Goal: Information Seeking & Learning: Check status

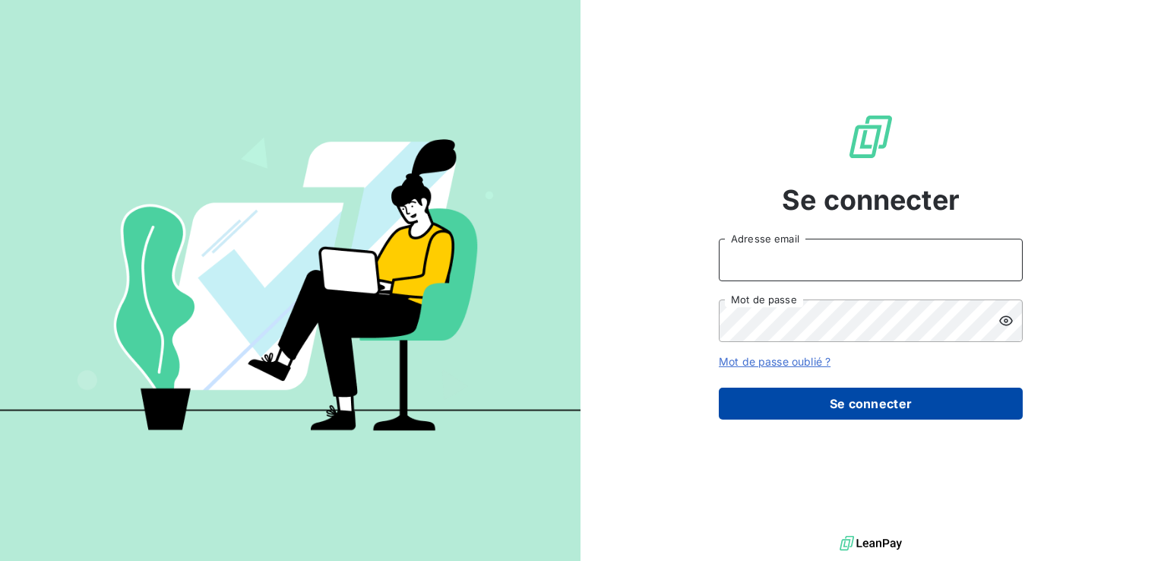
type input "[EMAIL_ADDRESS][DOMAIN_NAME]"
click at [879, 401] on button "Se connecter" at bounding box center [871, 404] width 304 height 32
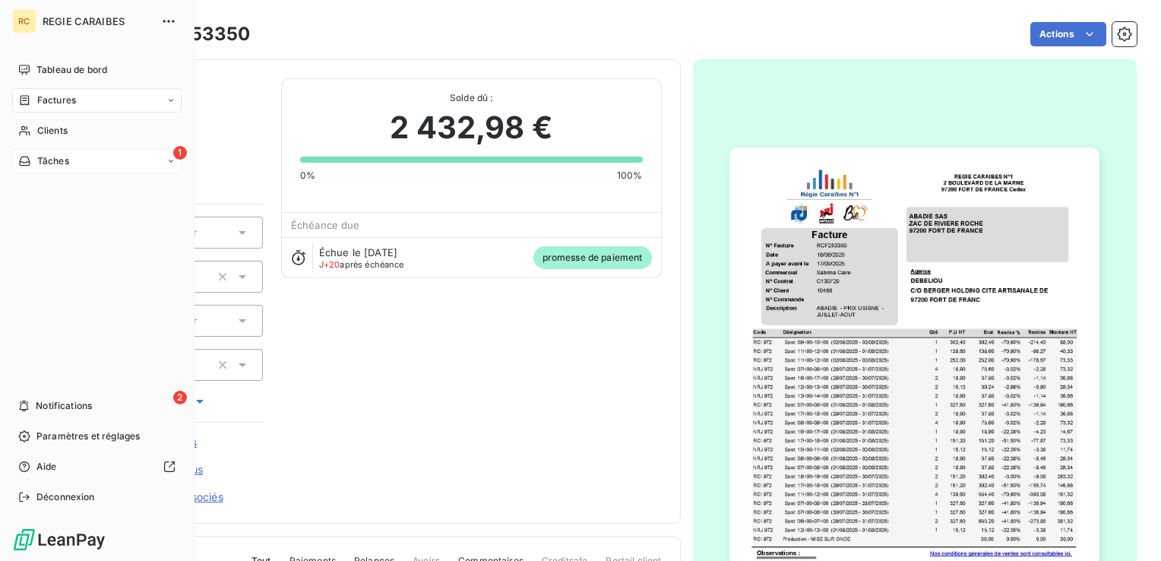
click at [179, 152] on span "1" at bounding box center [180, 153] width 14 height 14
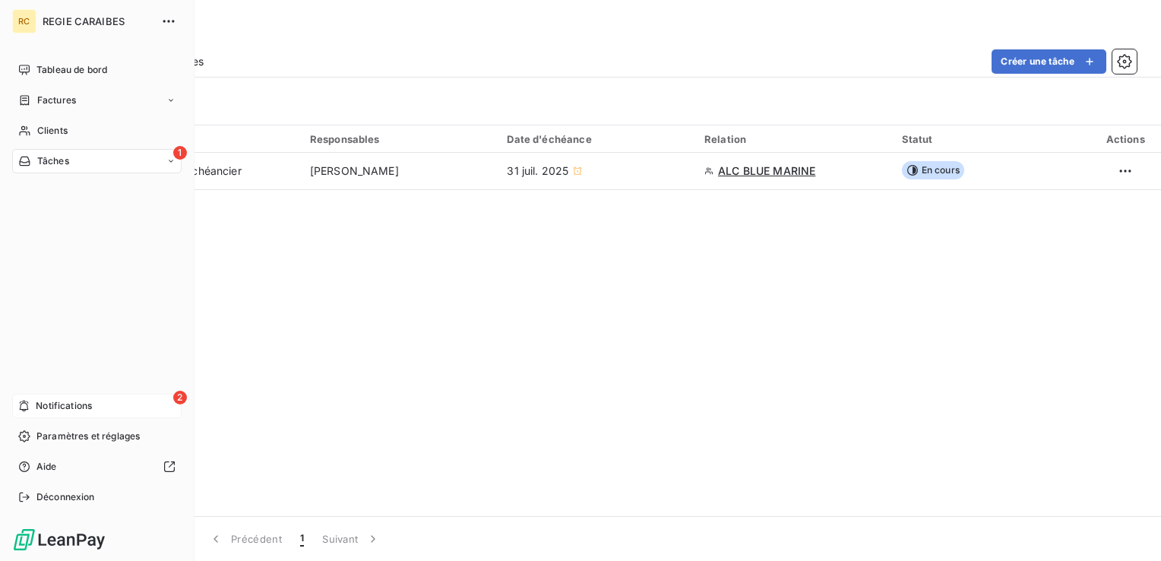
click at [178, 397] on span "2" at bounding box center [180, 398] width 14 height 14
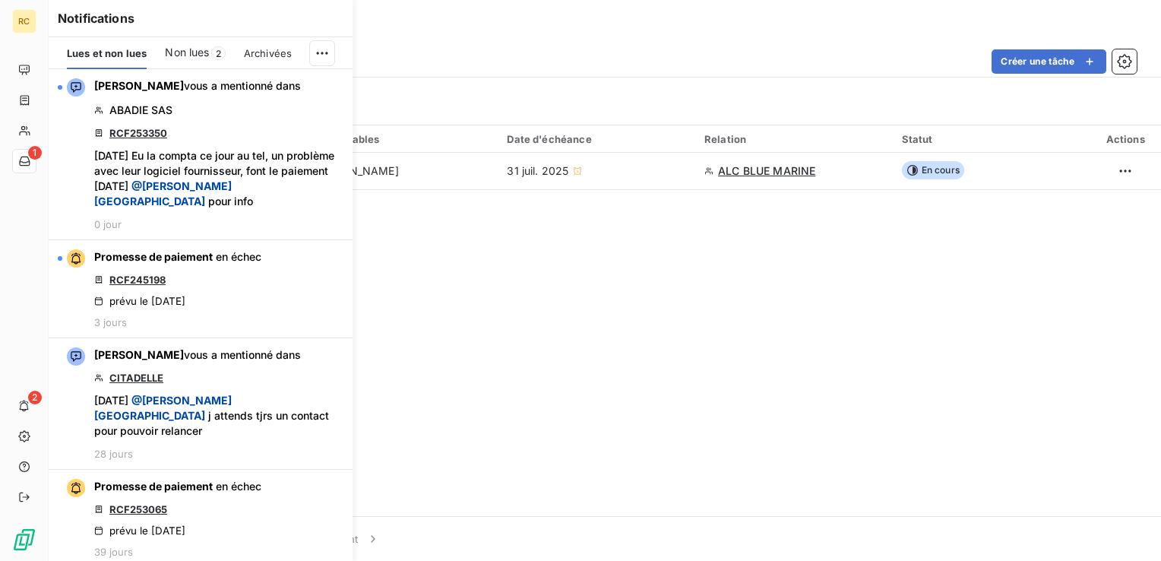
click at [185, 52] on span "Non lues" at bounding box center [187, 52] width 44 height 15
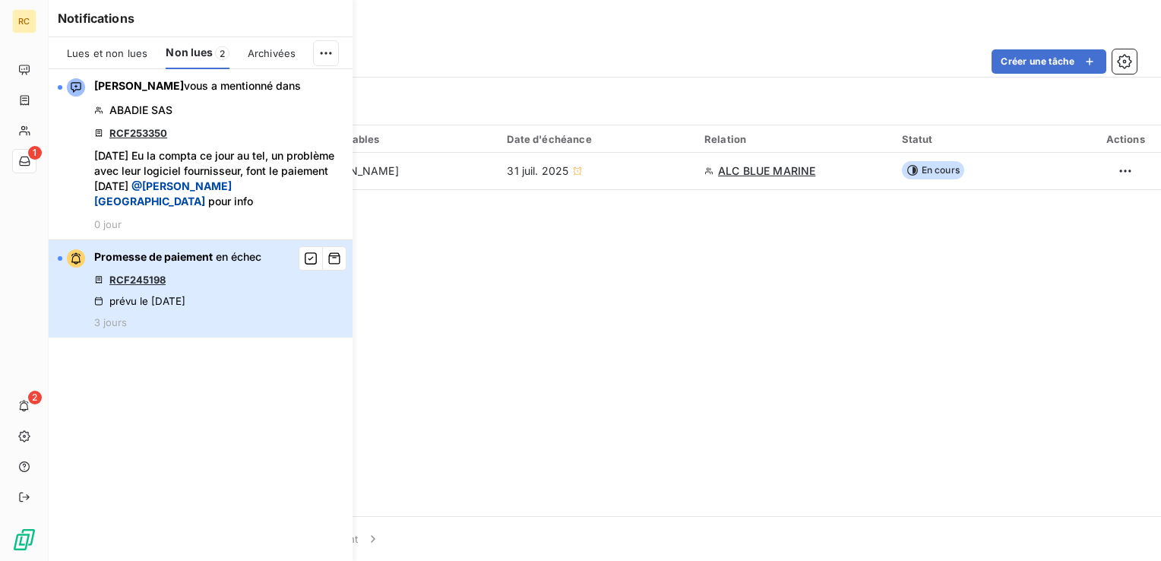
click at [163, 250] on span "Promesse de paiement" at bounding box center [153, 256] width 119 height 13
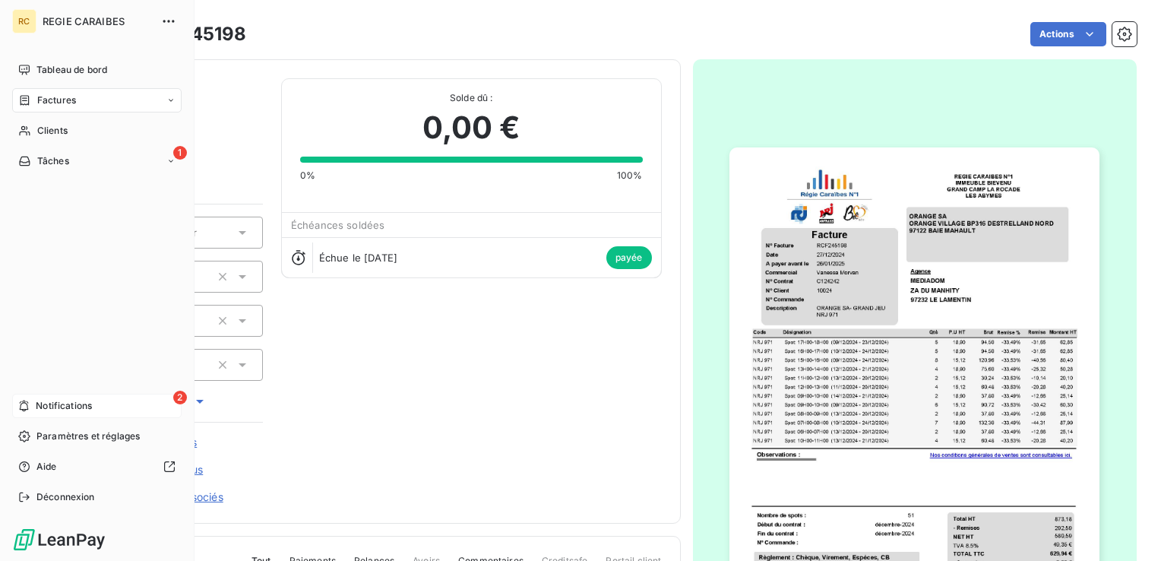
click at [177, 397] on span "2" at bounding box center [180, 398] width 14 height 14
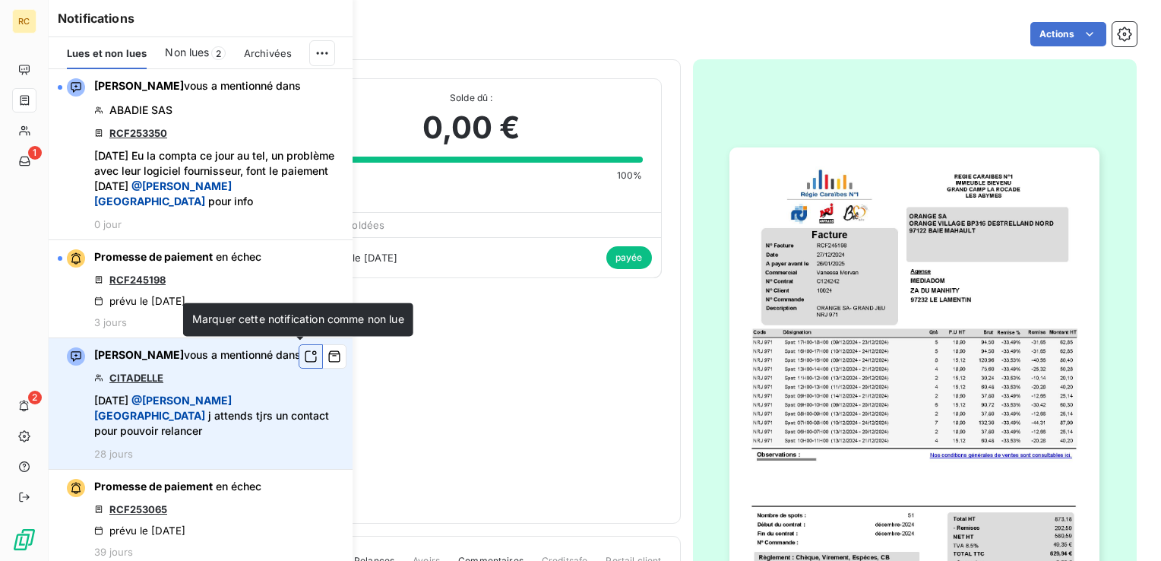
click at [304, 354] on icon "button" at bounding box center [311, 356] width 14 height 15
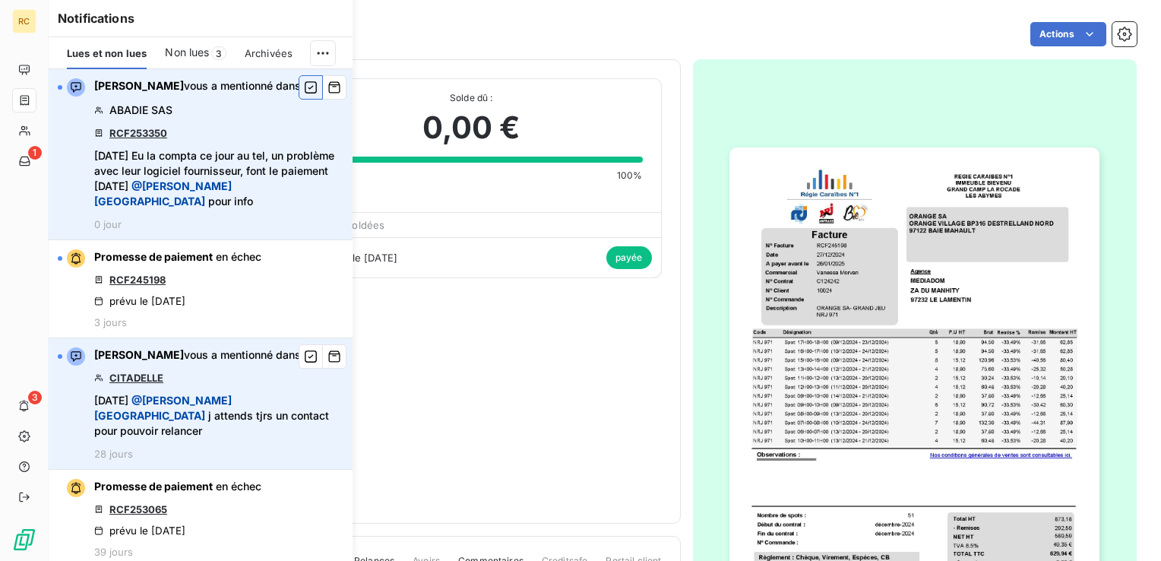
click at [305, 87] on icon "button" at bounding box center [311, 87] width 12 height 12
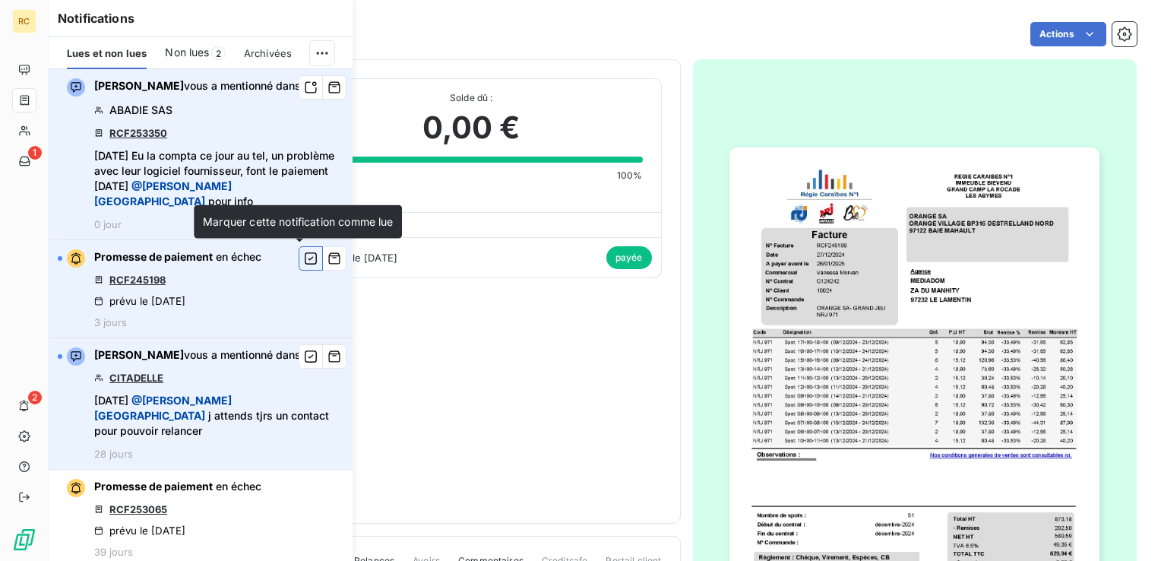
click at [304, 261] on icon "button" at bounding box center [311, 258] width 14 height 15
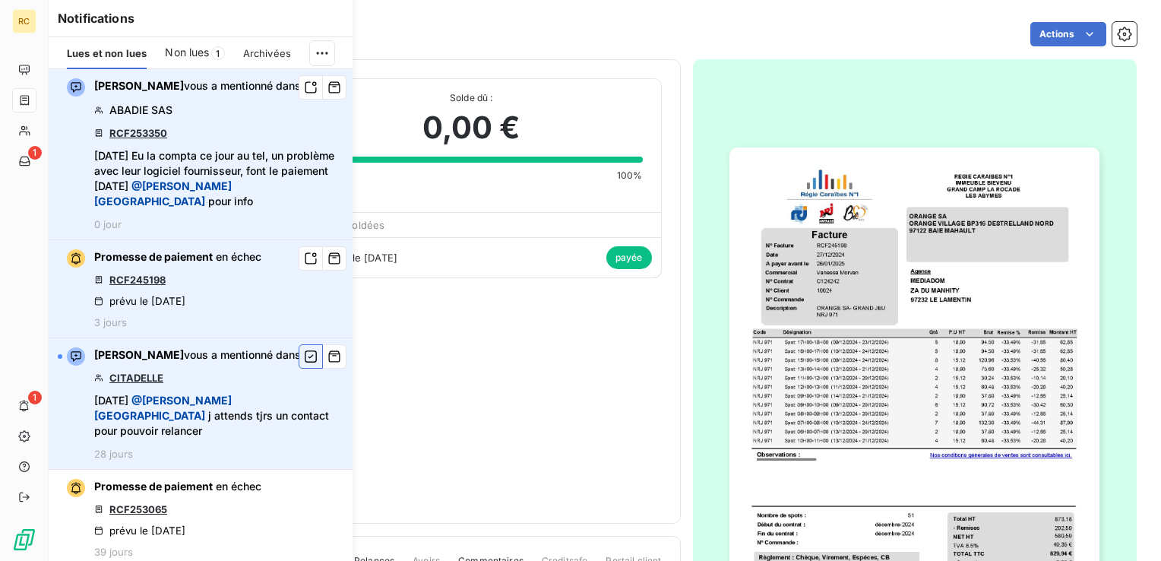
click at [305, 356] on icon "button" at bounding box center [311, 356] width 12 height 12
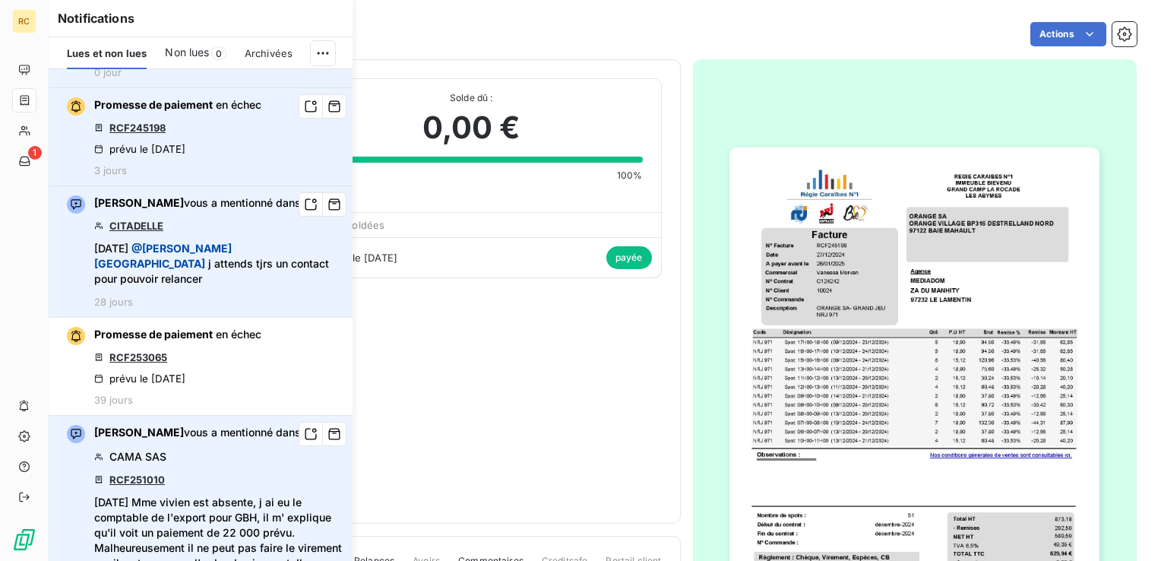
scroll to position [228, 0]
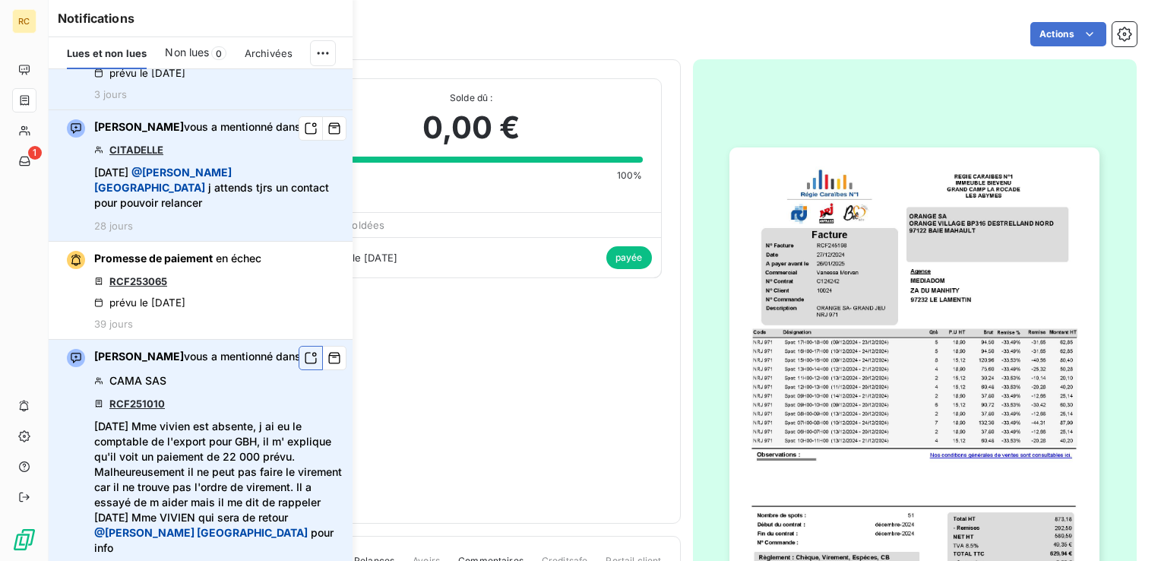
click at [304, 350] on icon "button" at bounding box center [311, 357] width 14 height 15
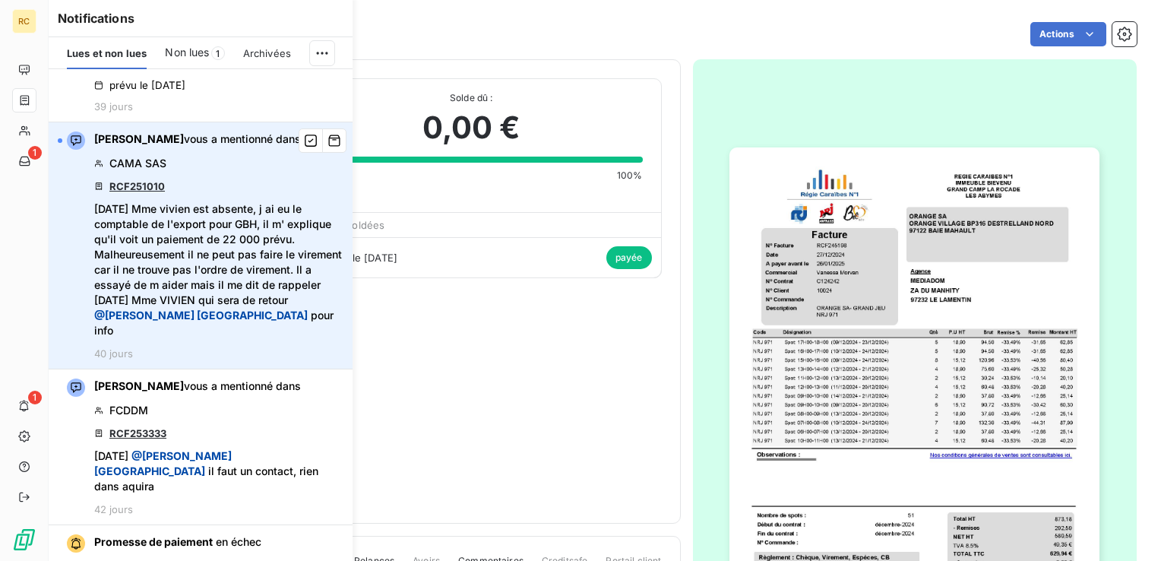
scroll to position [532, 0]
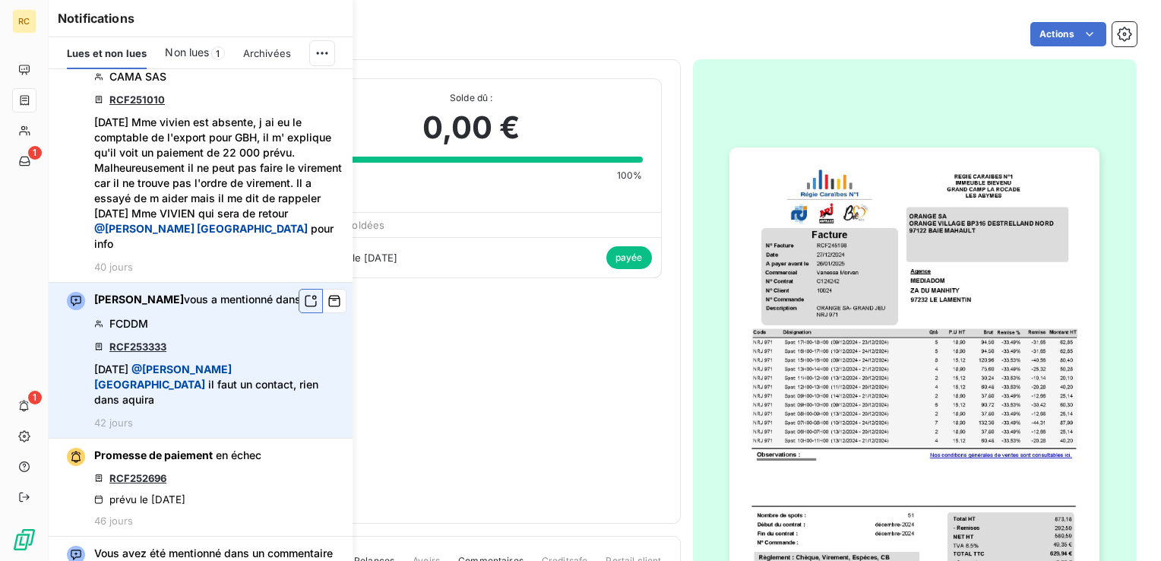
click at [306, 296] on icon "button" at bounding box center [311, 301] width 11 height 11
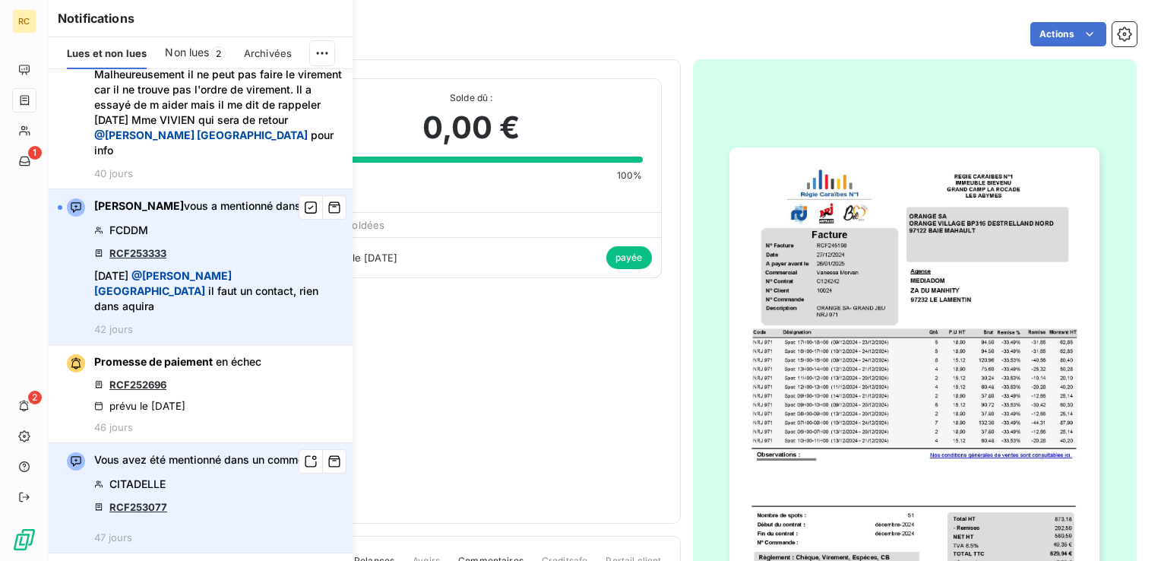
scroll to position [760, 0]
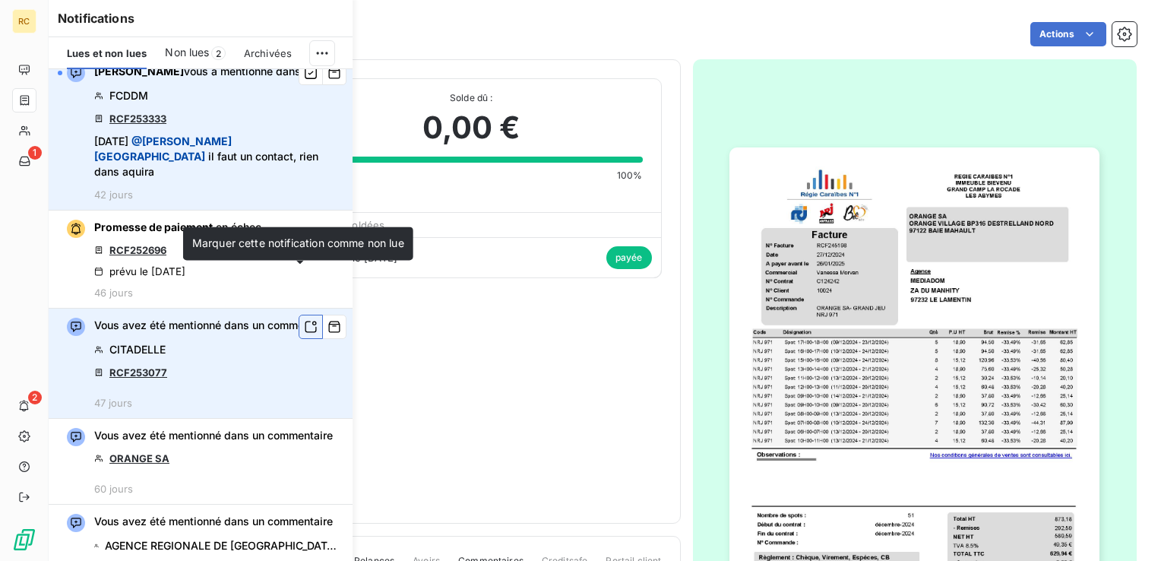
click at [304, 319] on icon "button" at bounding box center [311, 326] width 14 height 15
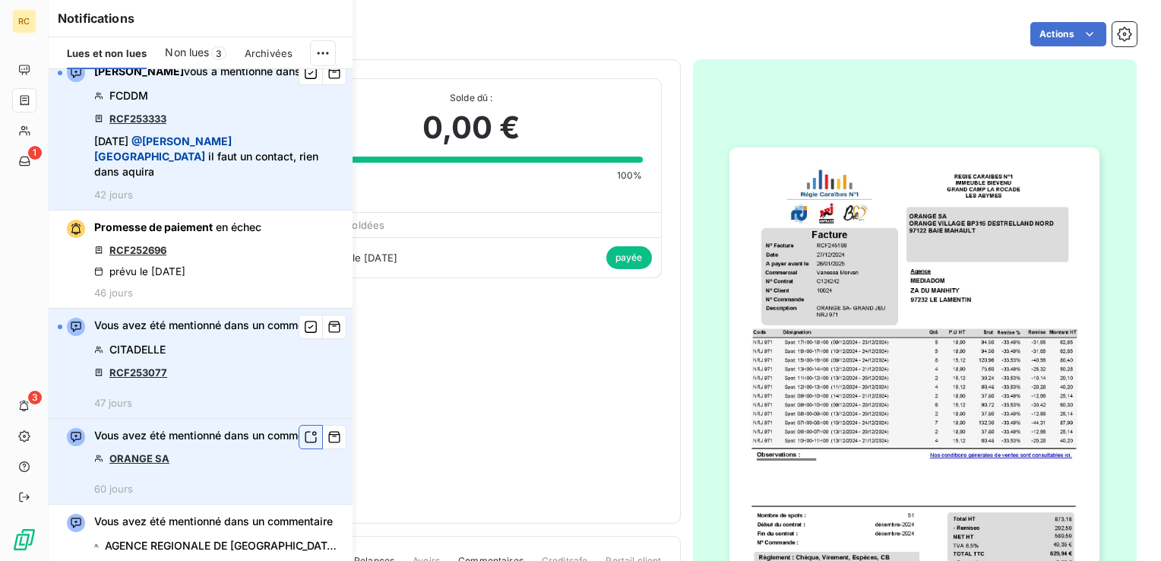
click at [304, 429] on icon "button" at bounding box center [311, 436] width 14 height 15
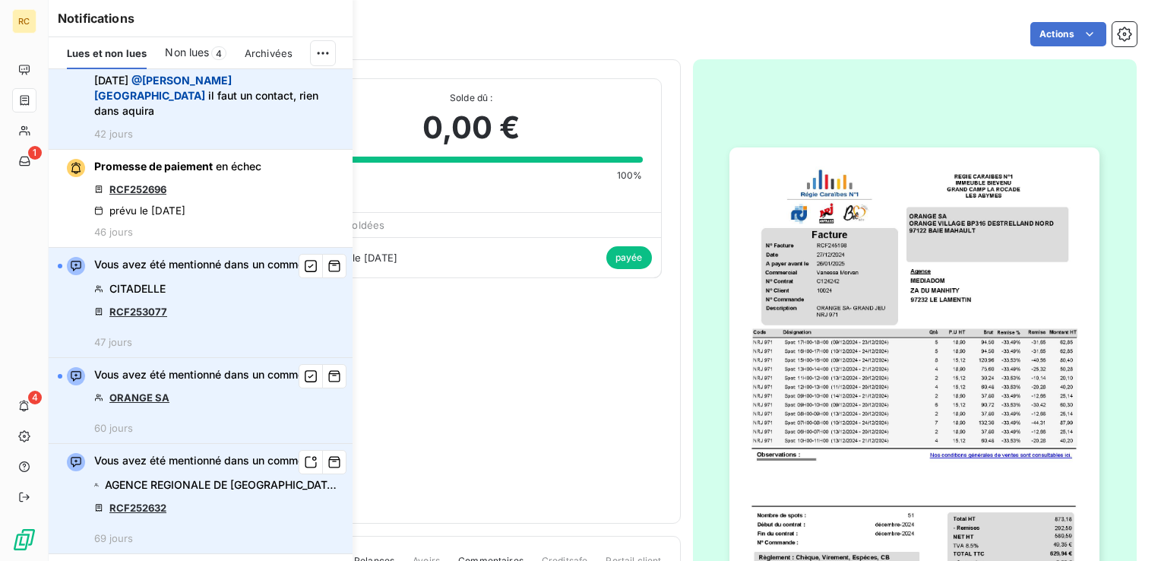
scroll to position [912, 0]
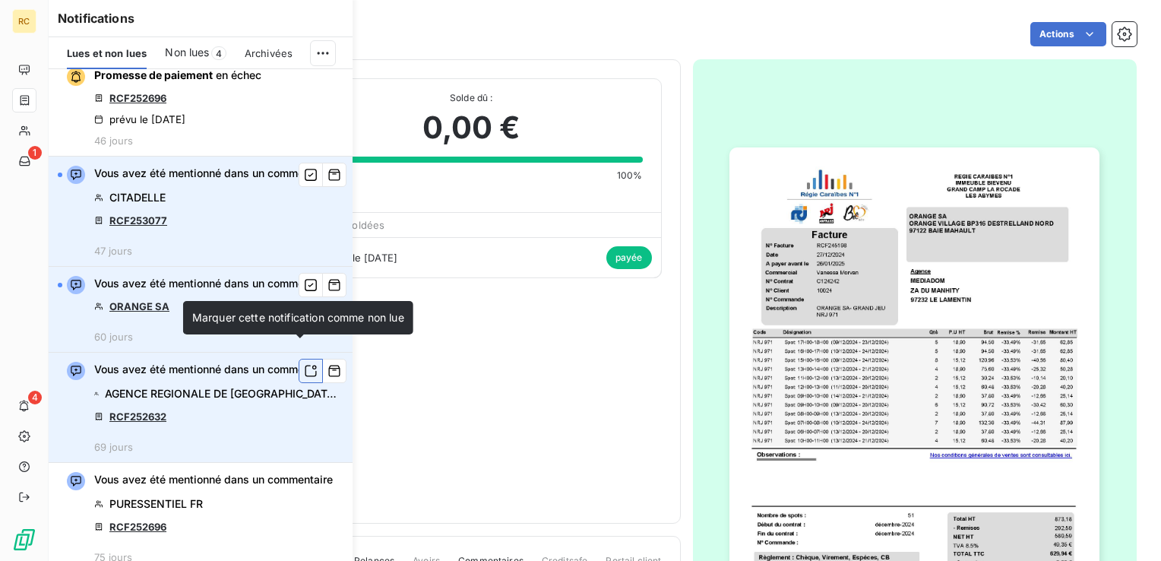
click at [304, 363] on icon "button" at bounding box center [311, 370] width 14 height 15
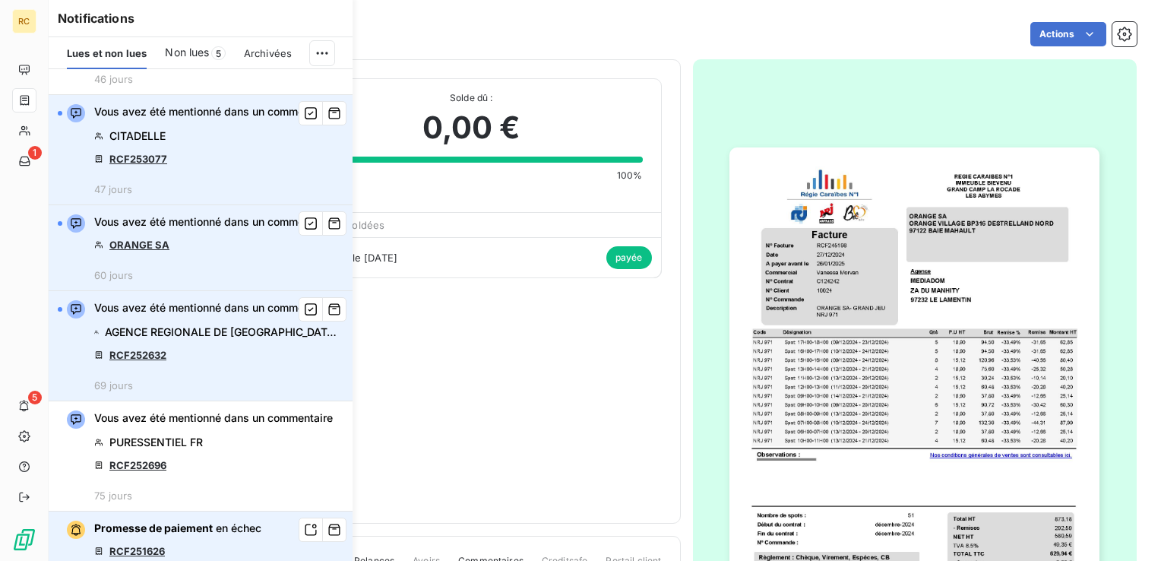
scroll to position [1064, 0]
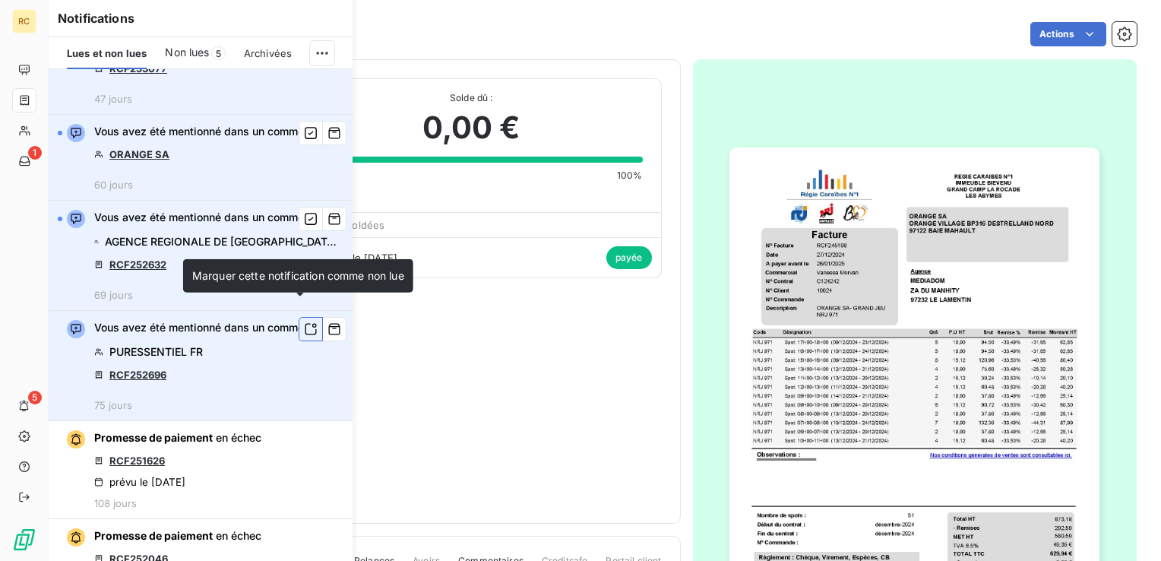
click at [304, 321] on icon "button" at bounding box center [311, 328] width 14 height 15
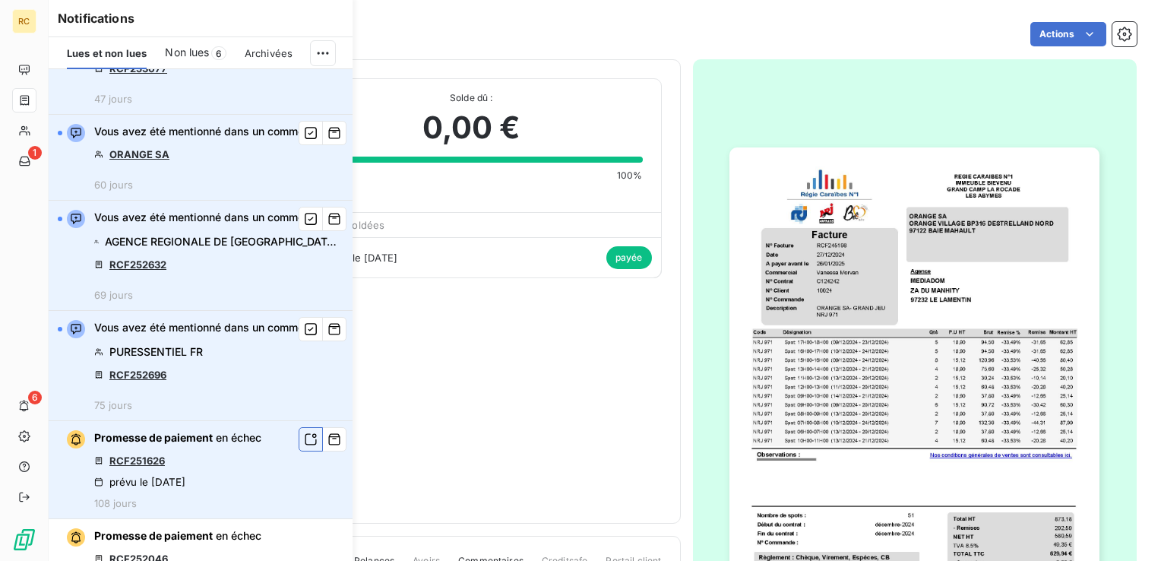
click at [304, 439] on icon "button" at bounding box center [311, 439] width 14 height 15
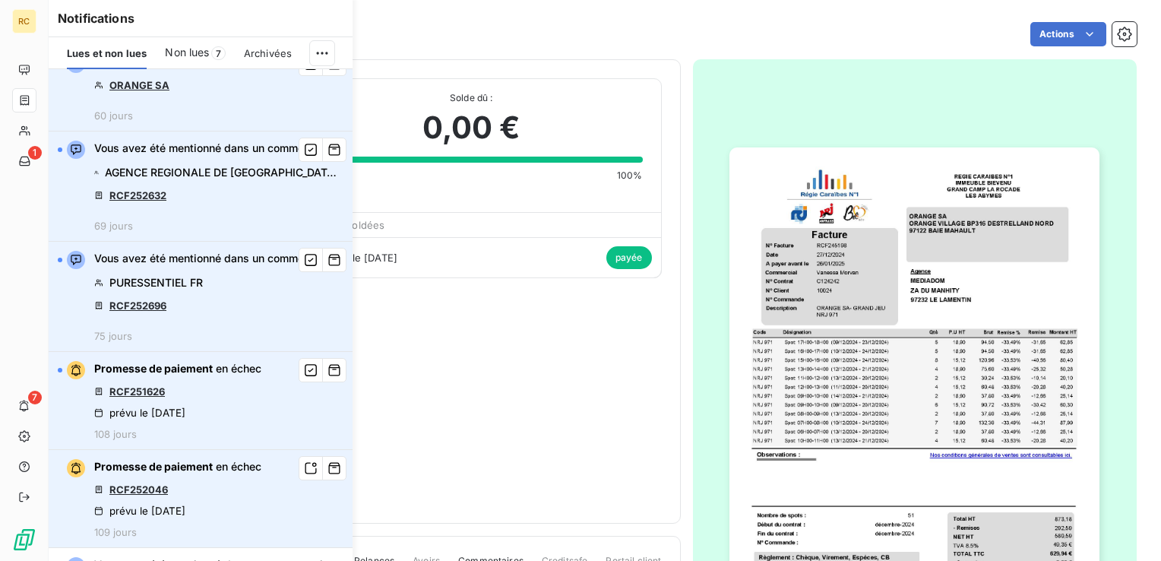
scroll to position [1216, 0]
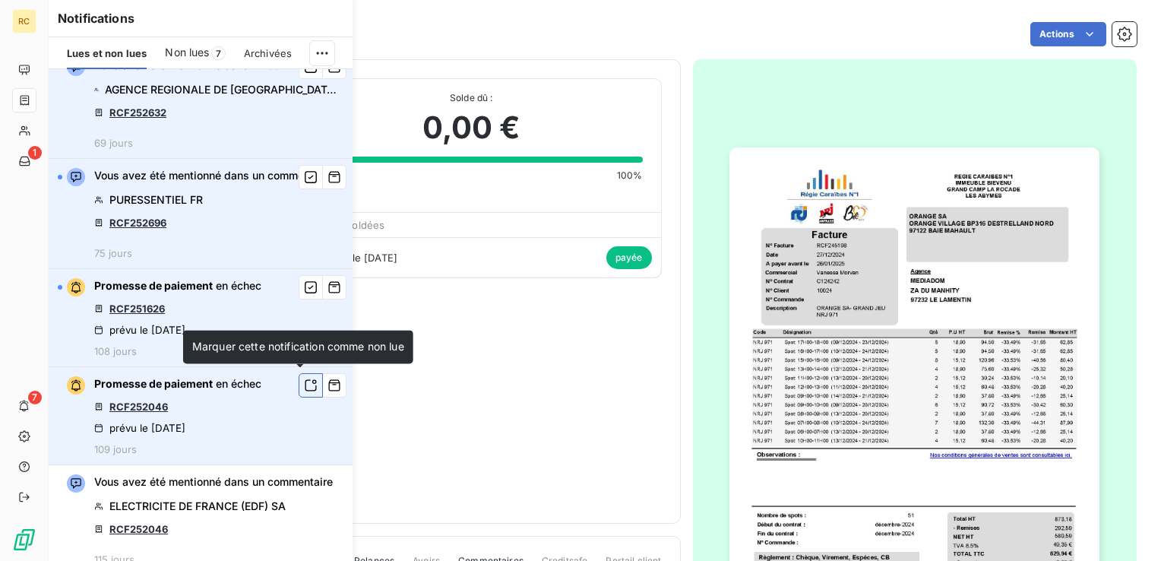
click at [304, 384] on icon "button" at bounding box center [311, 385] width 14 height 15
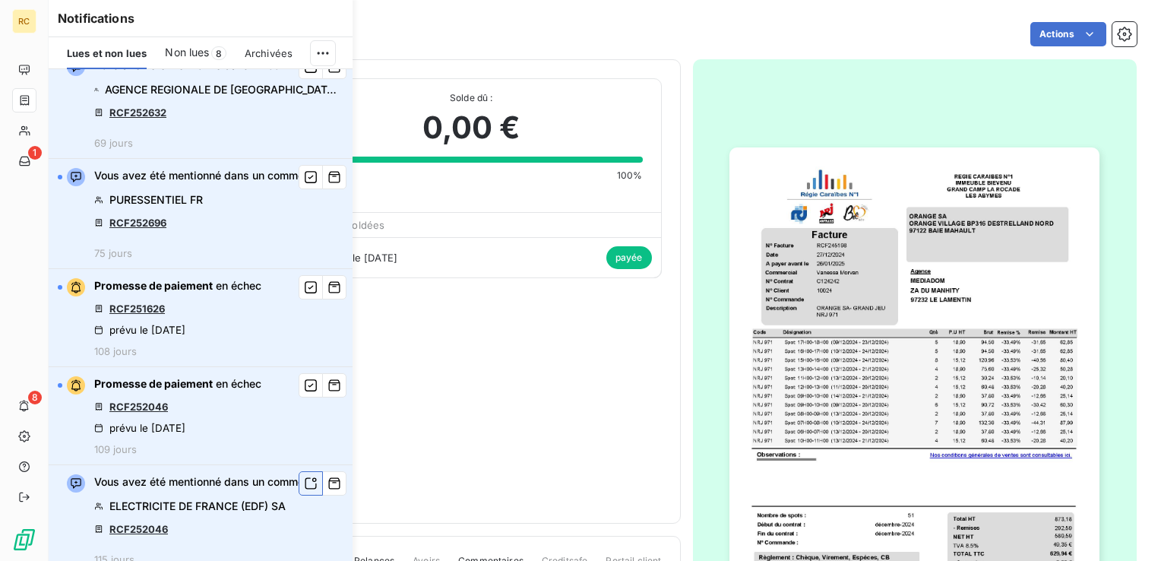
click at [304, 479] on icon "button" at bounding box center [311, 483] width 14 height 15
click at [37, 397] on div "Notifications Lues et non lues Non lues 9 Archivées [PERSON_NAME] vous a mentio…" at bounding box center [185, 280] width 304 height 561
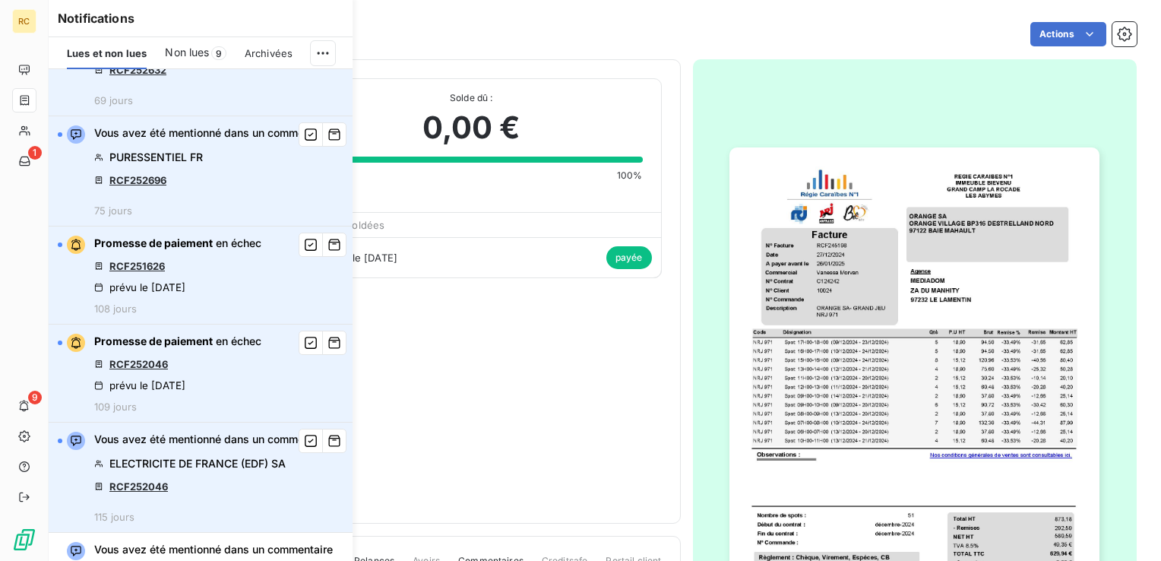
scroll to position [1292, 0]
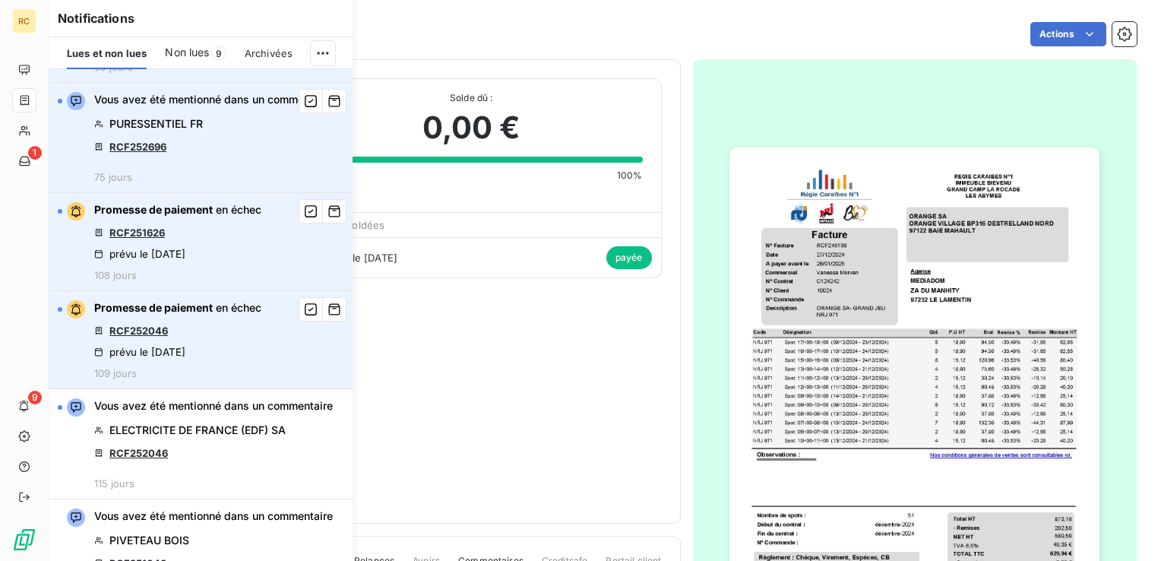
click at [0, 0] on icon "button" at bounding box center [0, 0] width 0 height 0
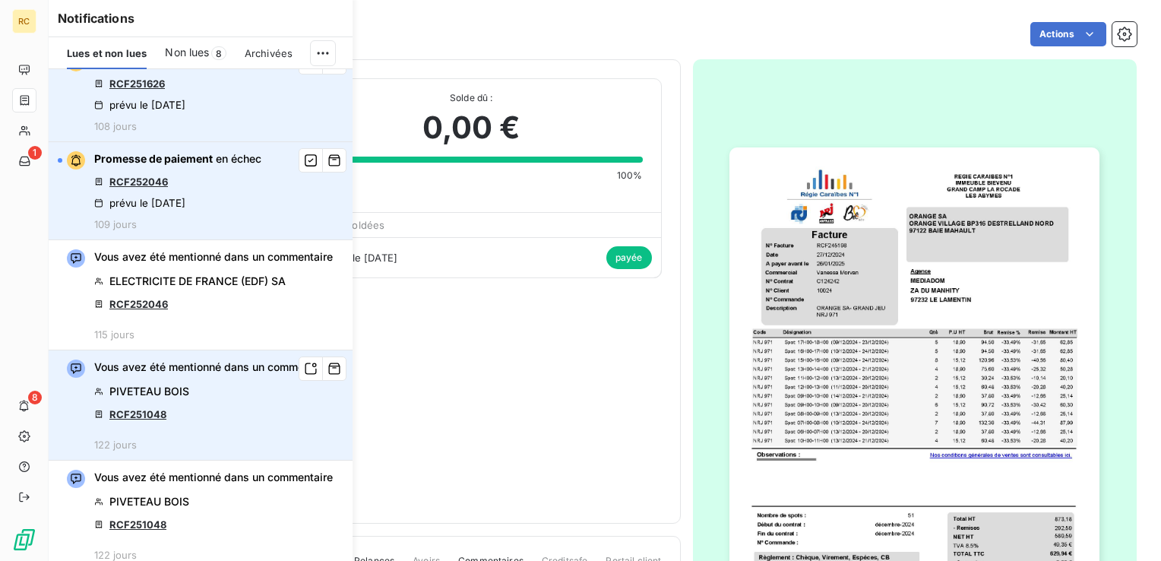
scroll to position [1444, 0]
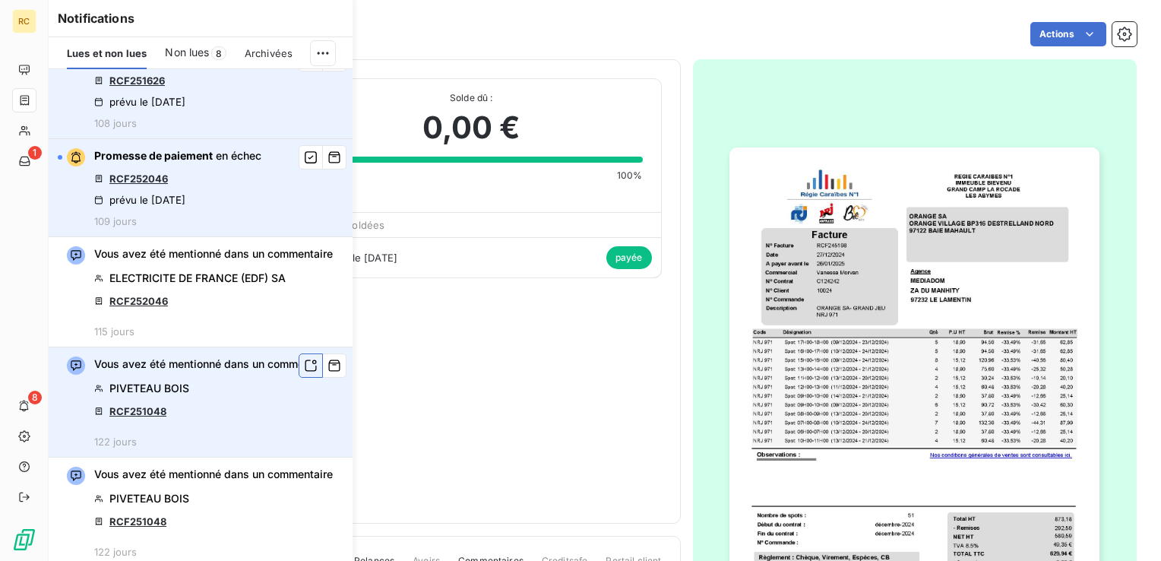
click at [299, 377] on button "button" at bounding box center [311, 365] width 24 height 24
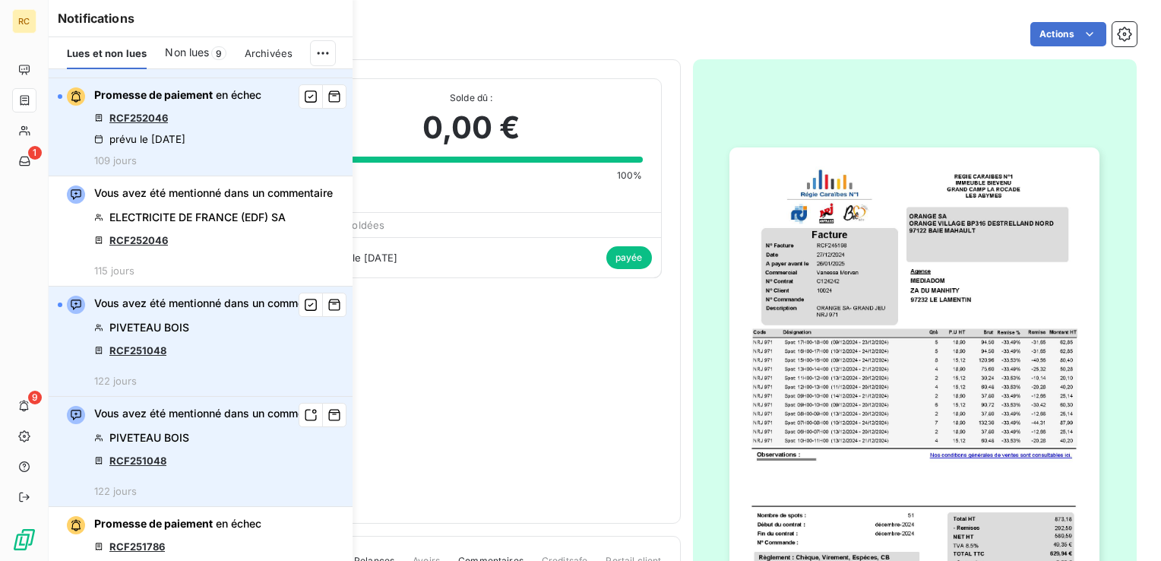
scroll to position [1596, 0]
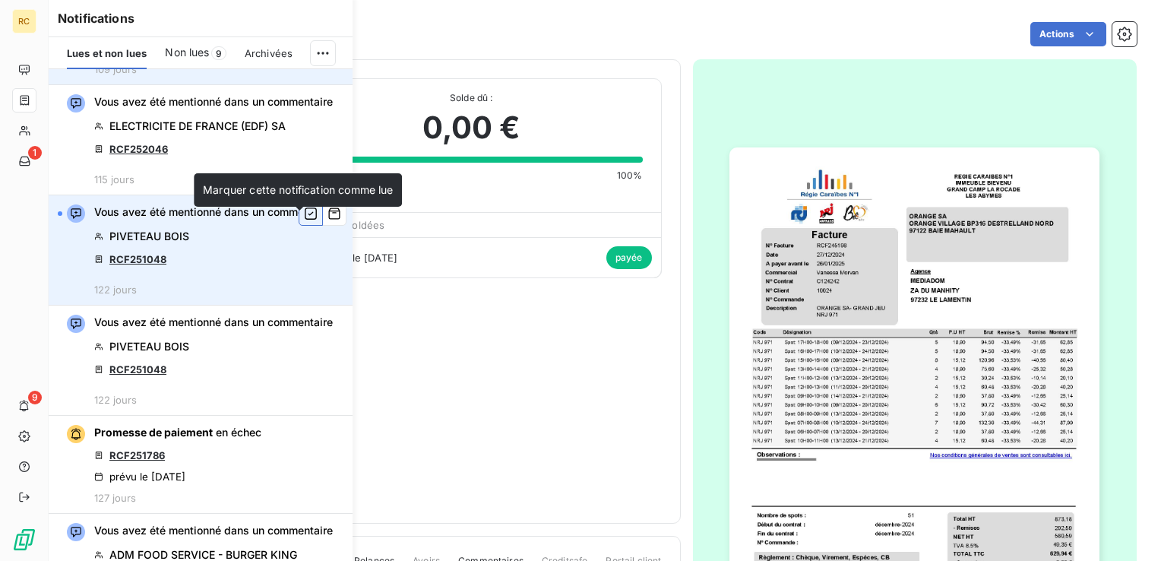
click at [305, 220] on icon "button" at bounding box center [311, 213] width 12 height 12
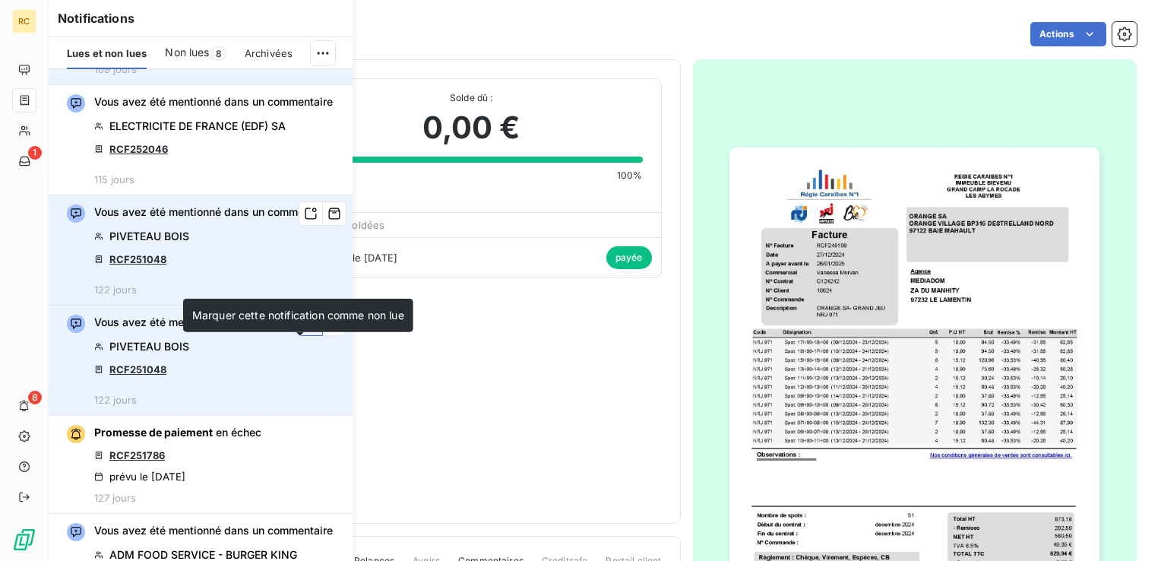
click at [304, 331] on icon "button" at bounding box center [311, 323] width 14 height 15
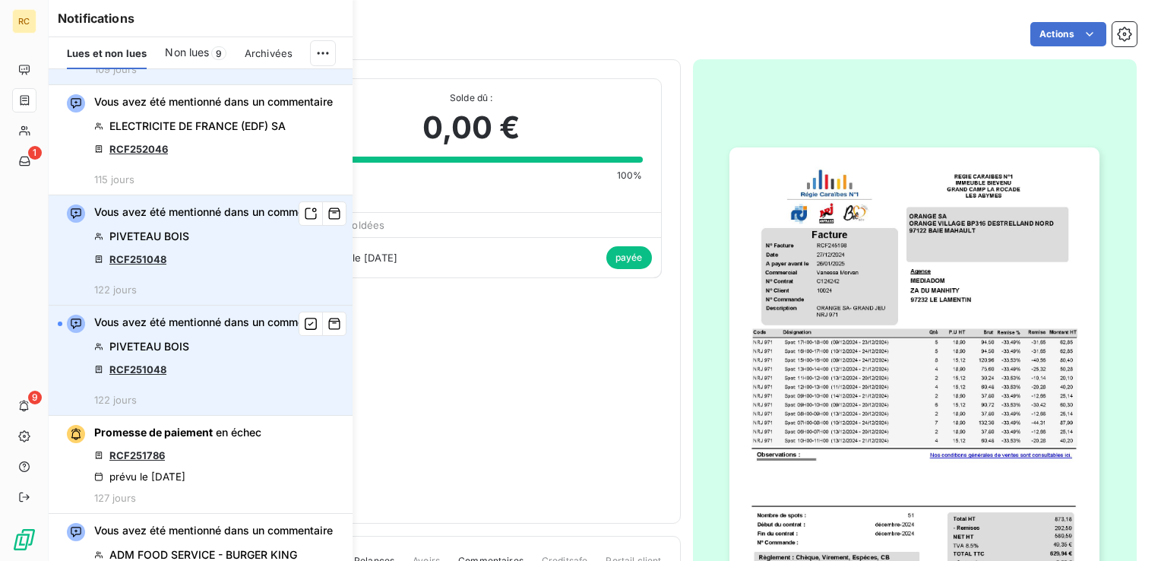
scroll to position [1672, 0]
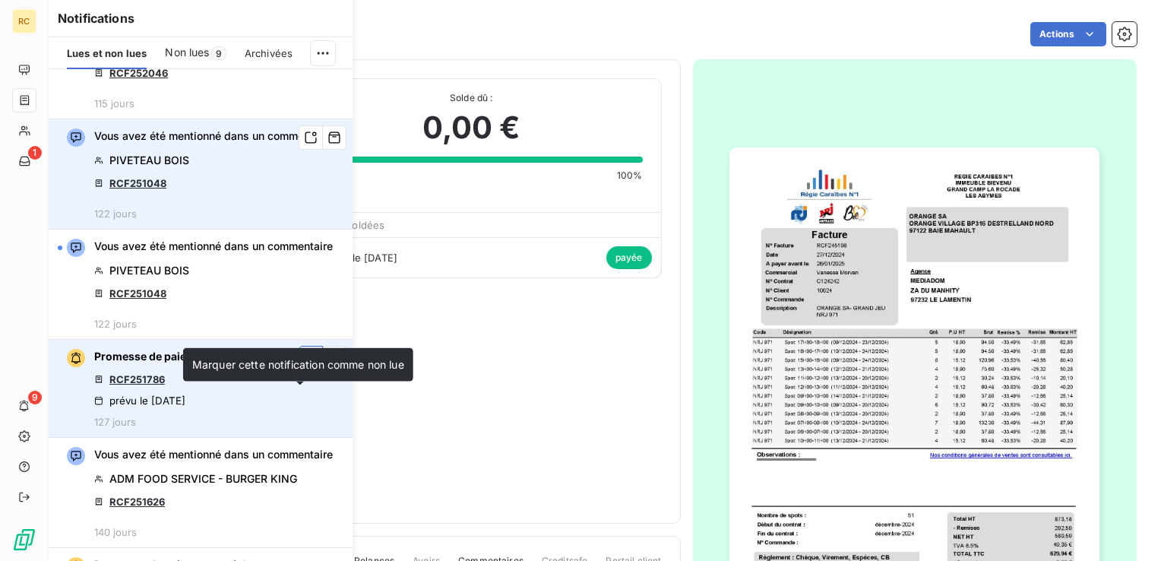
click at [304, 366] on icon "button" at bounding box center [311, 357] width 14 height 15
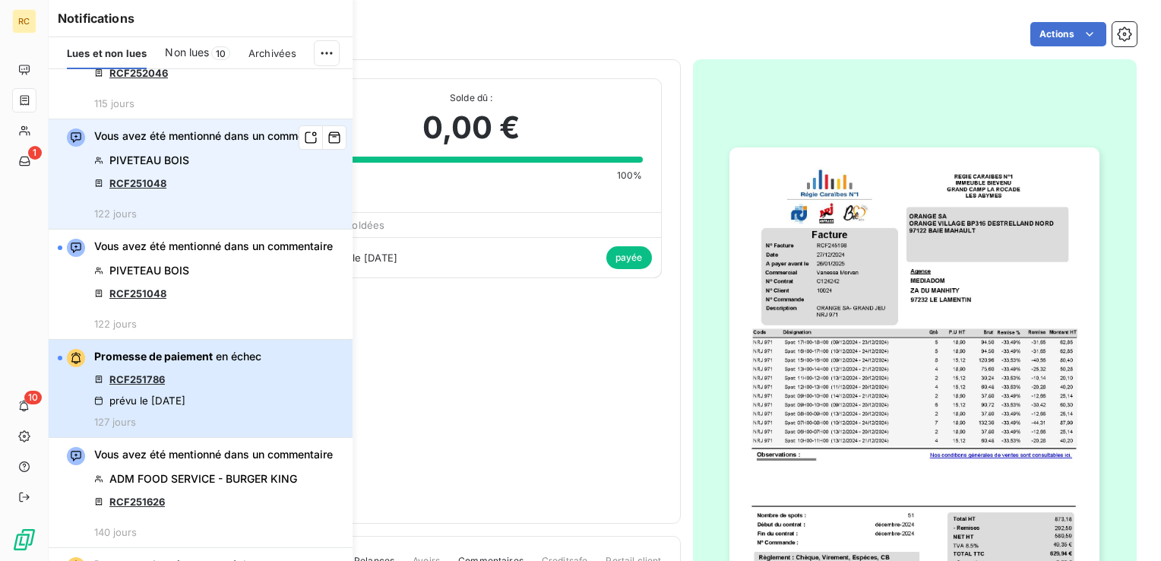
click at [290, 435] on button "Promesse de paiement en échec RCF251786 prévu le [DATE] 127 jours" at bounding box center [201, 389] width 304 height 98
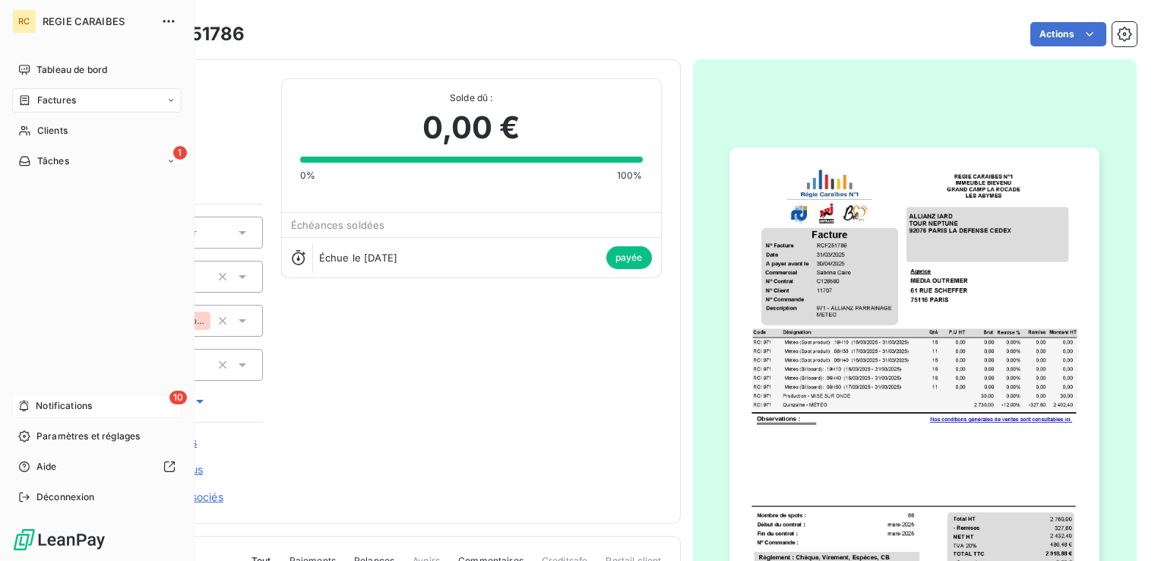
click at [174, 397] on span "10" at bounding box center [177, 398] width 17 height 14
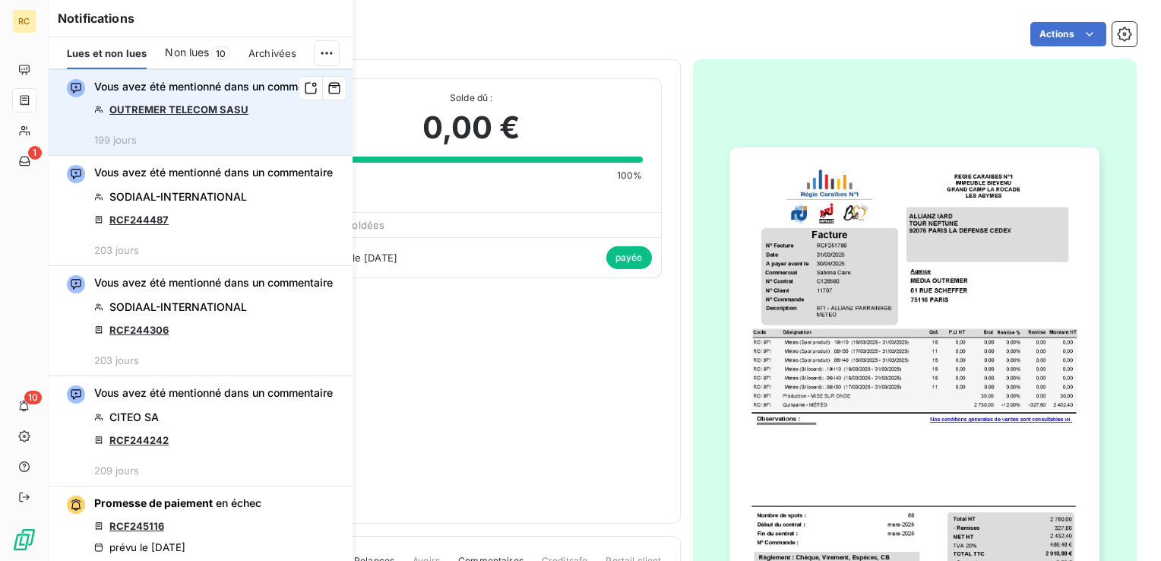
scroll to position [5776, 0]
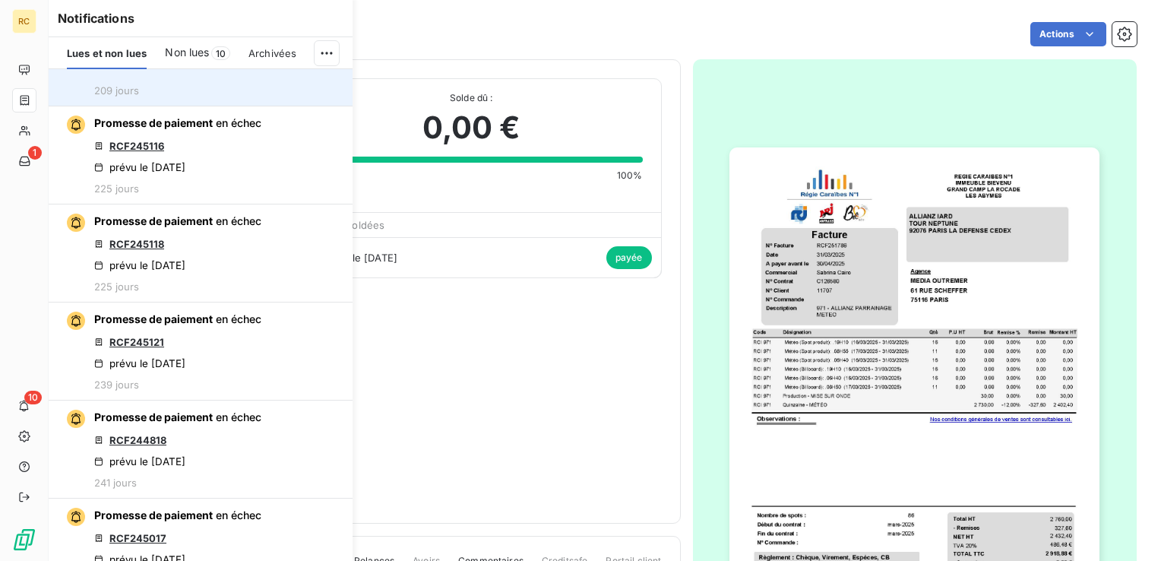
click at [304, 22] on icon "button" at bounding box center [311, 14] width 14 height 15
drag, startPoint x: 301, startPoint y: 230, endPoint x: 300, endPoint y: 221, distance: 8.4
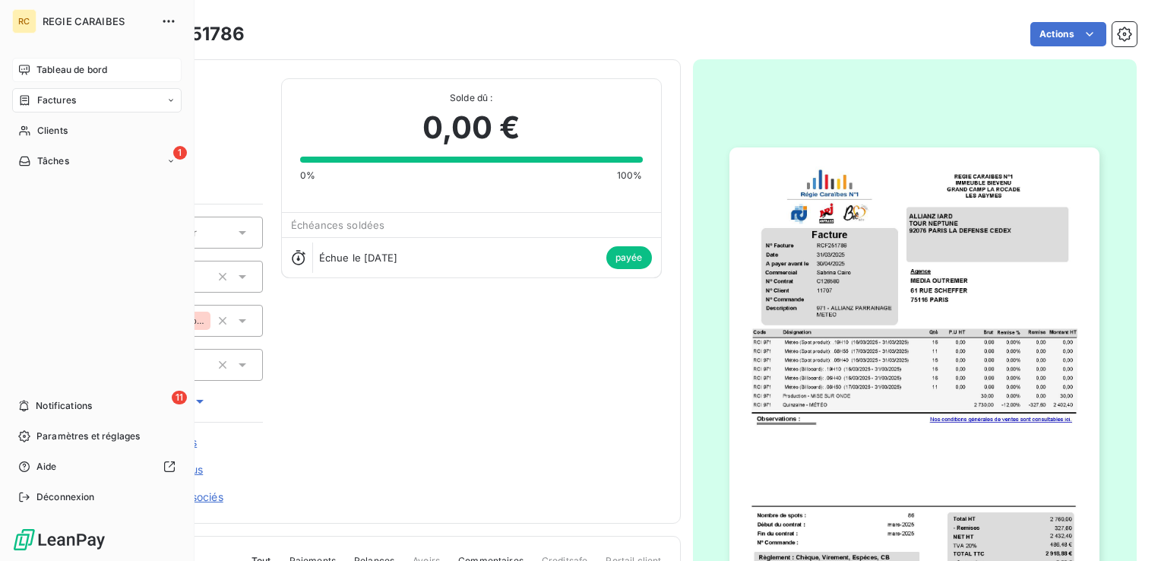
click at [55, 71] on span "Tableau de bord" at bounding box center [71, 70] width 71 height 14
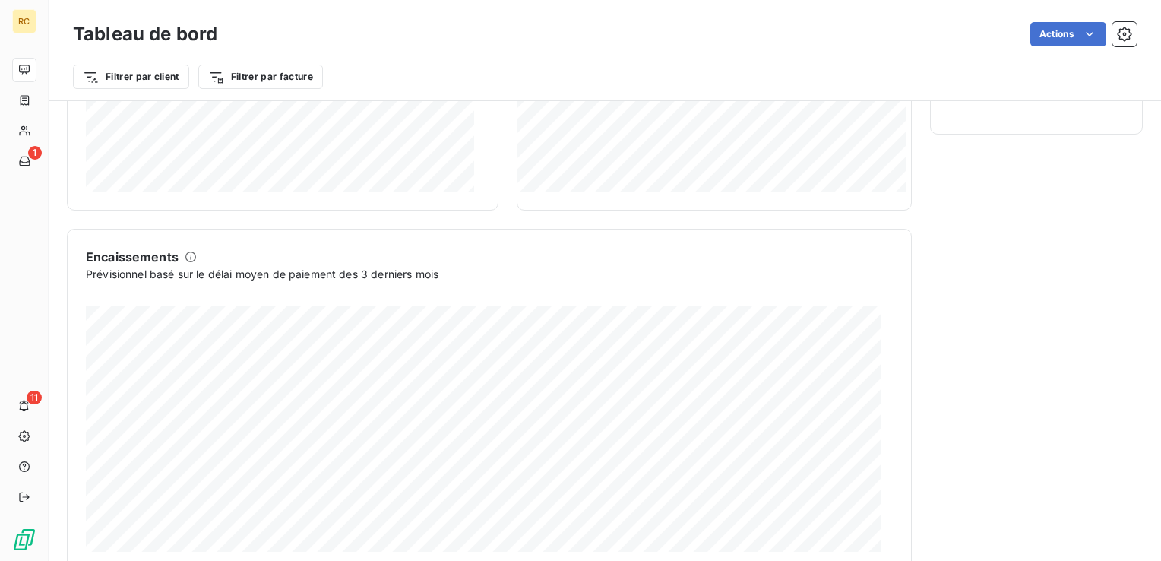
scroll to position [534, 0]
